Goal: Task Accomplishment & Management: Use online tool/utility

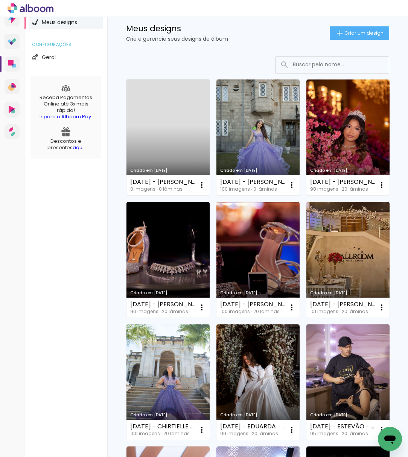
click at [367, 33] on span "Criar um design" at bounding box center [363, 32] width 39 height 5
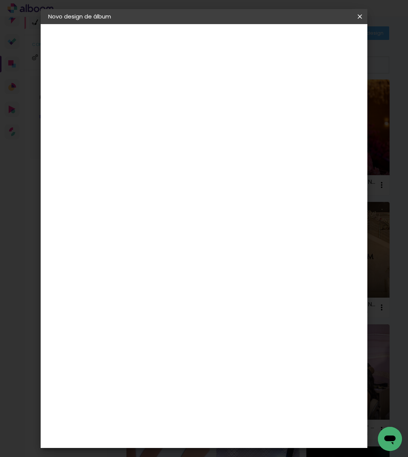
click at [171, 103] on input at bounding box center [171, 101] width 0 height 12
type input "17.05.2025 - TATHYANE & LUCAS - ALTO DA BOA VISTA"
type paper-input "17.05.2025 - TATHYANE & LUCAS - ALTO DA BOA VISTA"
click at [0, 0] on slot "Avançar" at bounding box center [0, 0] width 0 height 0
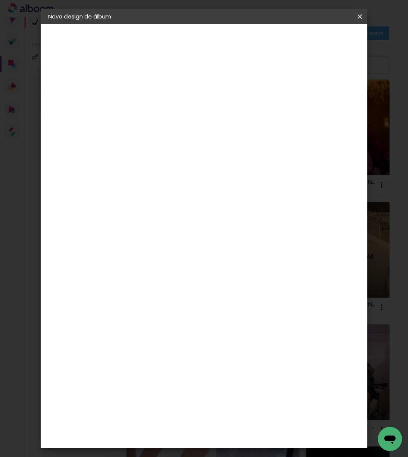
drag, startPoint x: 314, startPoint y: 119, endPoint x: 313, endPoint y: 114, distance: 5.3
click at [312, 118] on paper-item "Tamanho Livre" at bounding box center [276, 114] width 72 height 17
click at [0, 0] on slot "Avançar" at bounding box center [0, 0] width 0 height 0
click at [155, 171] on input "30" at bounding box center [148, 172] width 20 height 11
type input "30,5"
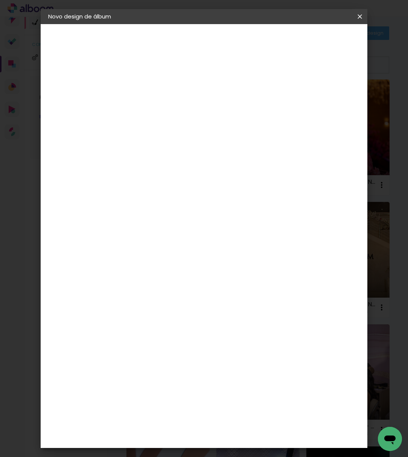
type paper-input "30,5"
click at [310, 43] on span "Iniciar design" at bounding box center [301, 42] width 17 height 11
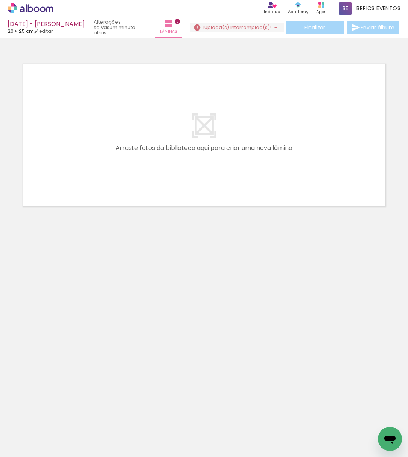
click at [260, 29] on span "upload(s) interrompido(s)!" at bounding box center [237, 27] width 67 height 7
click at [242, 32] on div "Finalizar Enviar álbum" at bounding box center [295, 28] width 211 height 14
click at [242, 29] on span "upload(s) interrompido(s)!" at bounding box center [237, 27] width 67 height 7
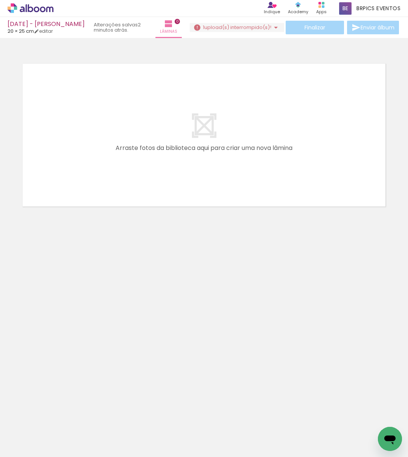
scroll to position [0, 1072]
click at [128, 416] on iron-icon at bounding box center [125, 416] width 8 height 8
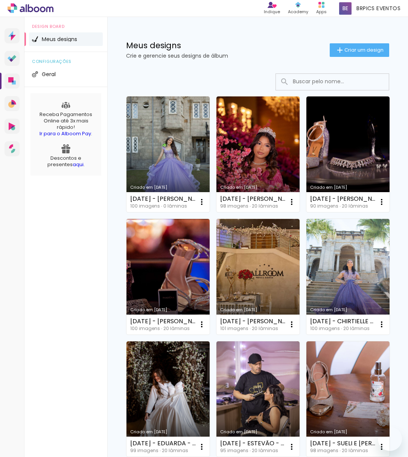
click at [351, 52] on span "Criar um design" at bounding box center [363, 49] width 39 height 5
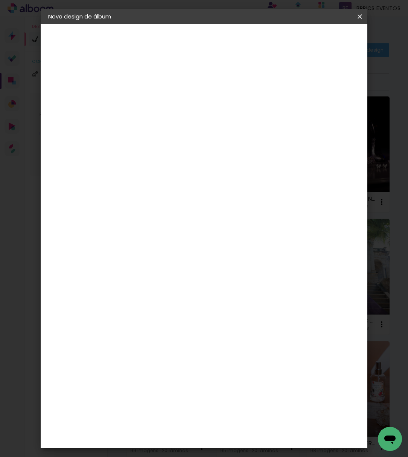
click at [171, 106] on input at bounding box center [171, 101] width 0 height 12
type input "[DATE] - [PERSON_NAME] - NITEROI"
type paper-input "[DATE] - [PERSON_NAME] - NITEROI"
click at [248, 44] on paper-button "Avançar" at bounding box center [230, 39] width 37 height 13
click at [0, 0] on slot "Tamanho Livre" at bounding box center [0, 0] width 0 height 0
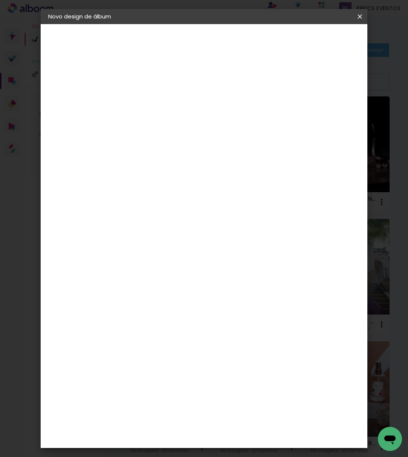
click at [312, 43] on paper-button "Avançar" at bounding box center [293, 39] width 37 height 13
click at [149, 171] on input "30" at bounding box center [148, 172] width 20 height 11
type input "20,3"
type paper-input "20,3"
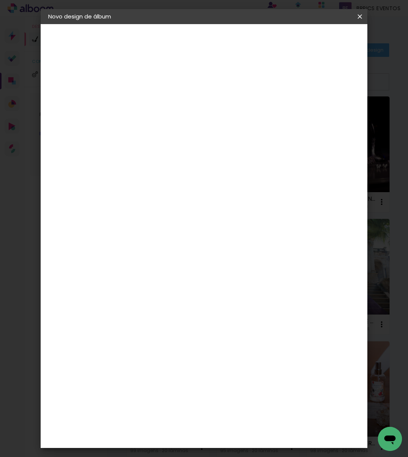
click at [243, 208] on input "60" at bounding box center [244, 210] width 20 height 11
click at [246, 208] on input "60" at bounding box center [244, 210] width 20 height 11
click at [249, 207] on input "60" at bounding box center [244, 210] width 20 height 11
type input "50"
type paper-input "50"
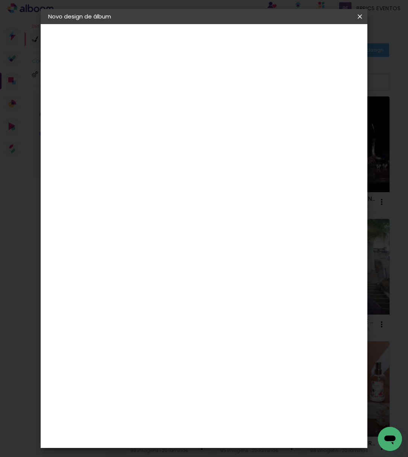
click at [318, 49] on paper-button "Iniciar design" at bounding box center [302, 42] width 32 height 18
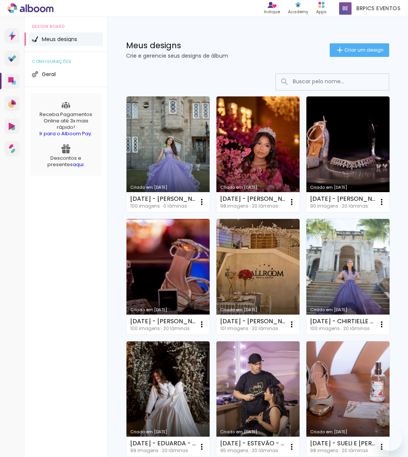
click at [330, 51] on paper-button "Criar um design" at bounding box center [359, 50] width 59 height 14
